Goal: Transaction & Acquisition: Purchase product/service

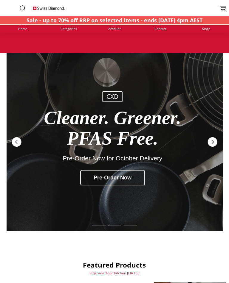
click at [68, 27] on span "Categories" at bounding box center [68, 28] width 16 height 3
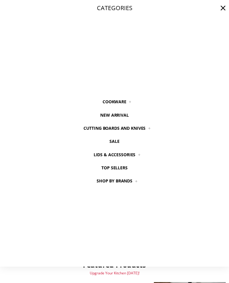
click at [120, 100] on link "Cookware" at bounding box center [114, 101] width 37 height 13
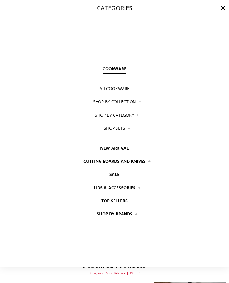
click at [131, 116] on link "Shop By Category" at bounding box center [114, 115] width 53 height 13
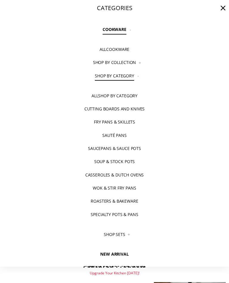
click at [120, 125] on link "Fry Pans & Skillets" at bounding box center [114, 122] width 55 height 13
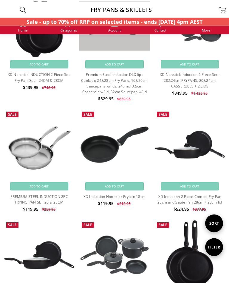
scroll to position [643, 0]
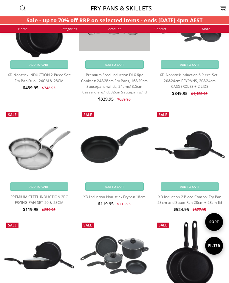
click at [114, 197] on link "XD Induction Non-stick Frypan 18cm" at bounding box center [114, 197] width 62 height 5
